Goal: Task Accomplishment & Management: Manage account settings

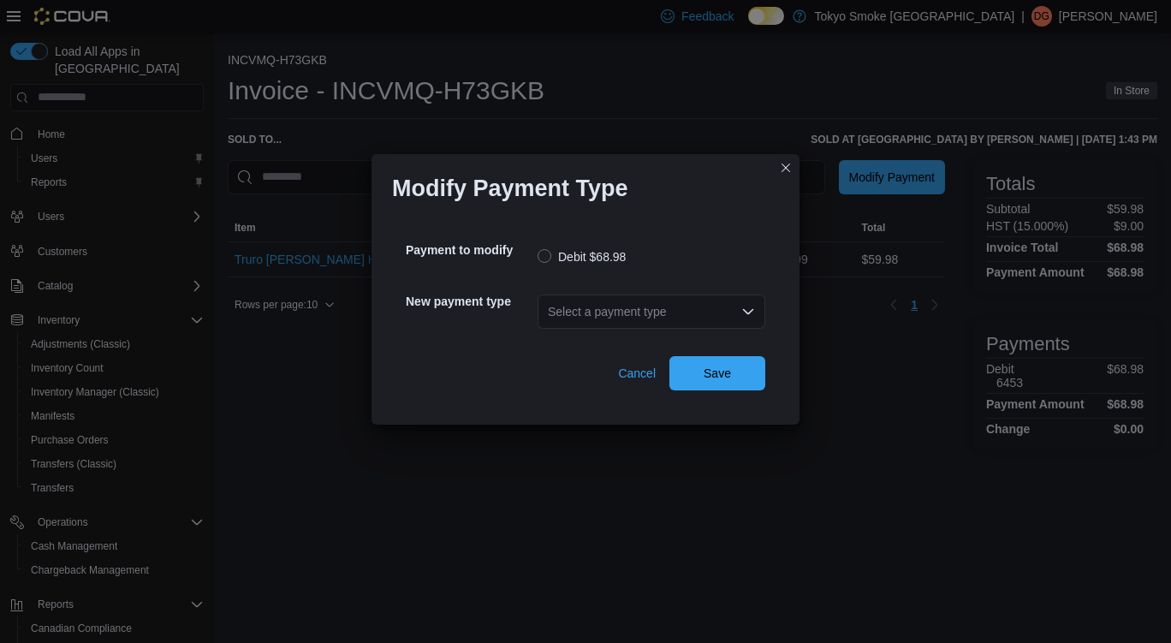
click at [711, 309] on div "Select a payment type" at bounding box center [652, 311] width 228 height 34
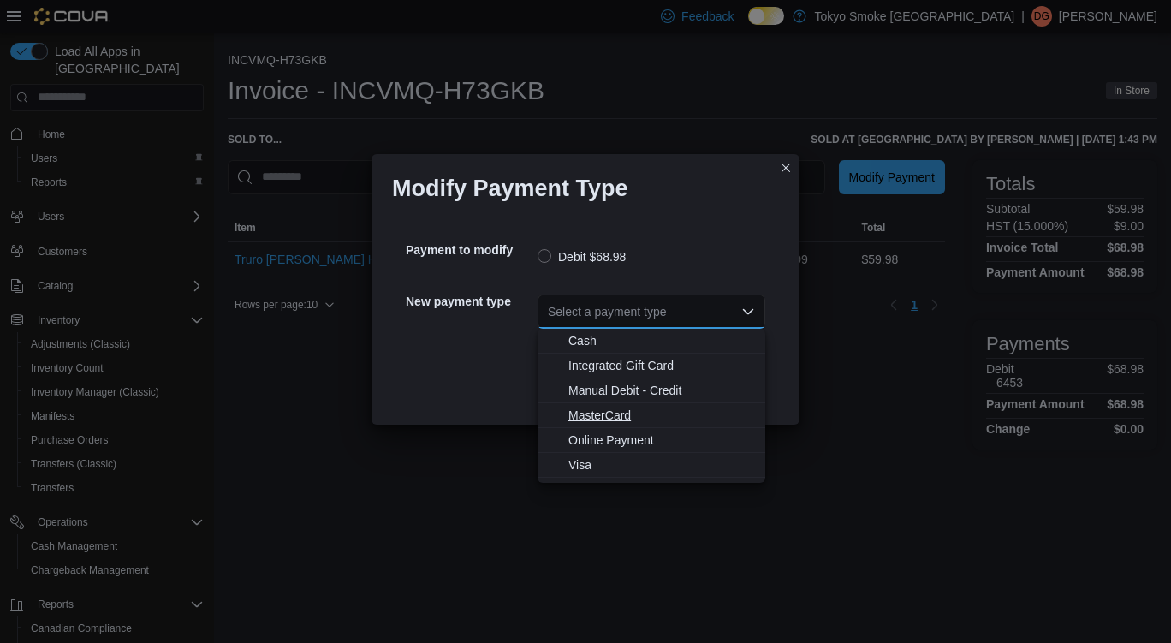
click at [626, 419] on span "MasterCard" at bounding box center [661, 415] width 187 height 17
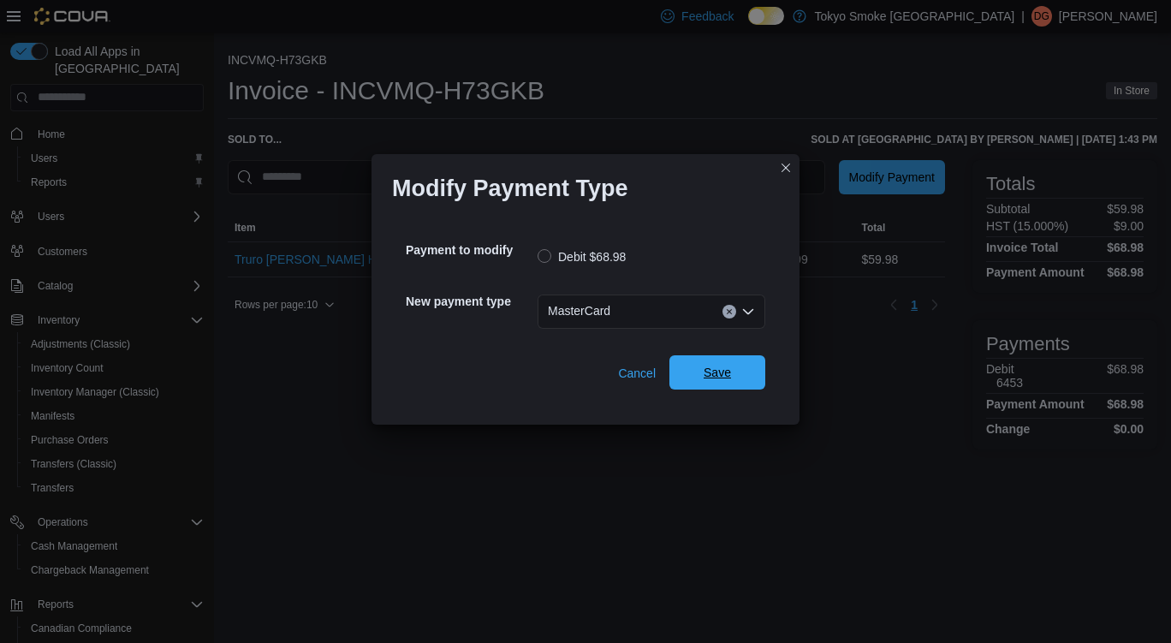
click at [731, 372] on span "Save" at bounding box center [717, 372] width 75 height 34
click at [673, 301] on div "Select a payment type" at bounding box center [652, 311] width 228 height 34
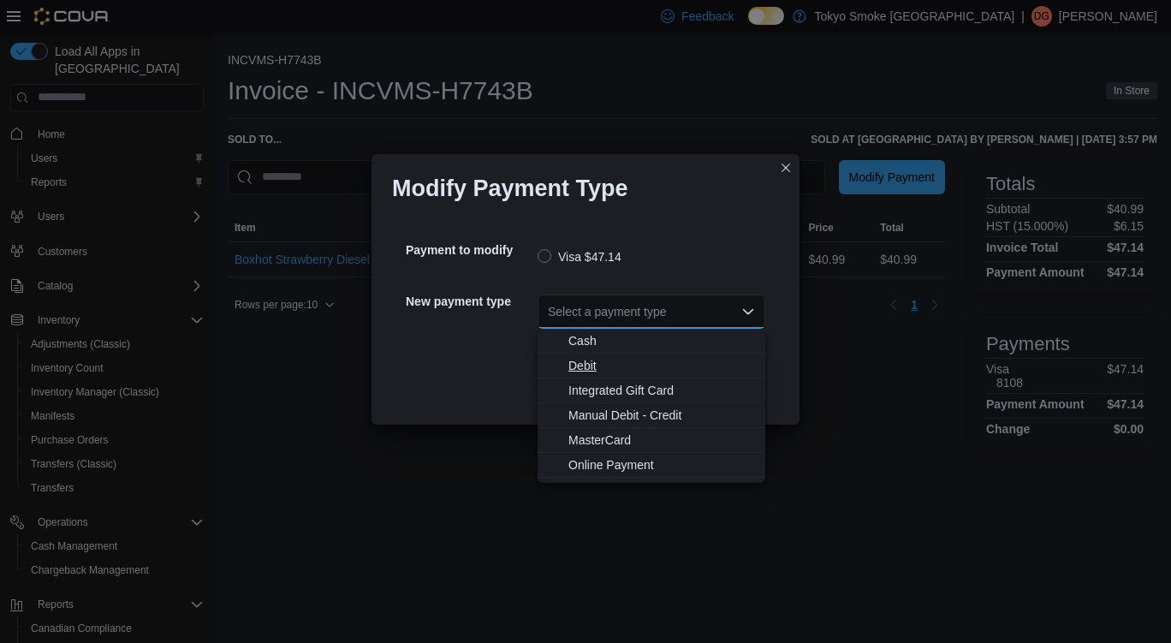
click at [601, 363] on span "Debit" at bounding box center [661, 365] width 187 height 17
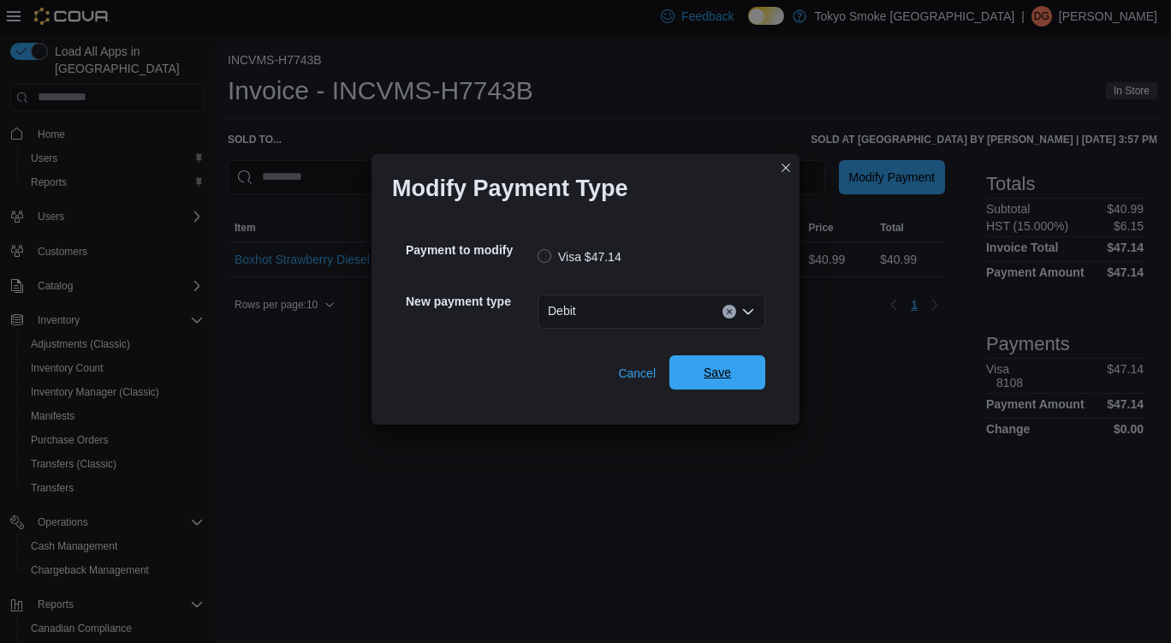
click at [724, 361] on span "Save" at bounding box center [717, 372] width 75 height 34
